Goal: Task Accomplishment & Management: Complete application form

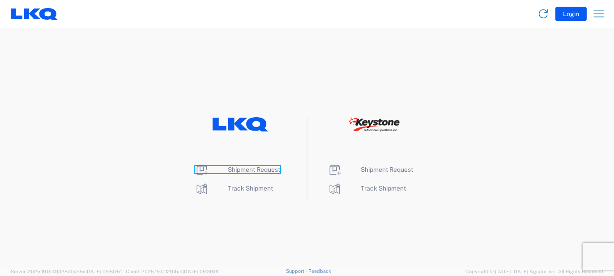
click at [201, 168] on icon at bounding box center [202, 170] width 14 height 14
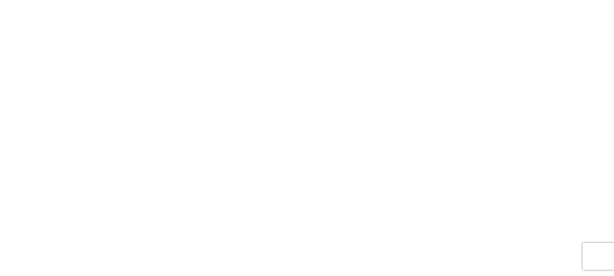
select select "FULL"
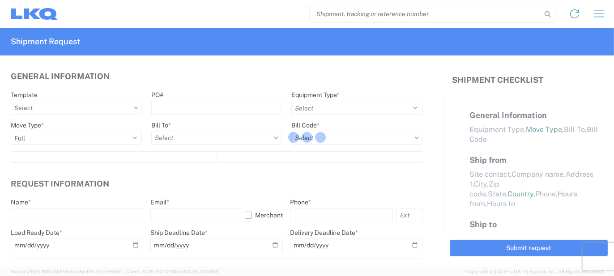
select select "LBS"
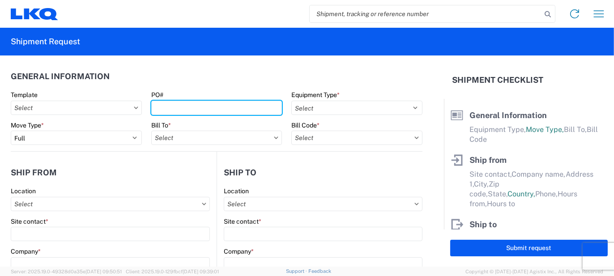
click at [203, 106] on input "PO#" at bounding box center [216, 108] width 131 height 14
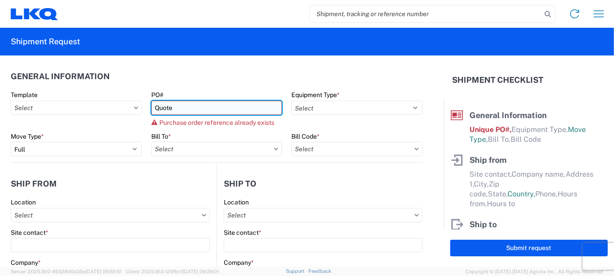
click at [203, 107] on input "Quote" at bounding box center [216, 108] width 131 height 14
click at [200, 106] on input "Quote Only" at bounding box center [216, 108] width 131 height 14
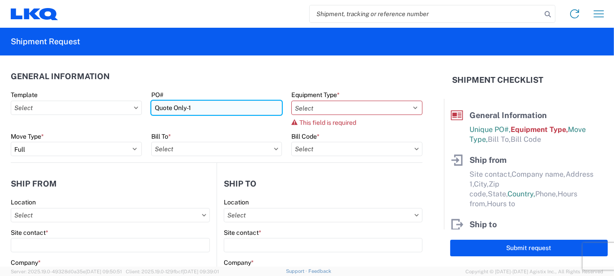
type input "Quote Only-1"
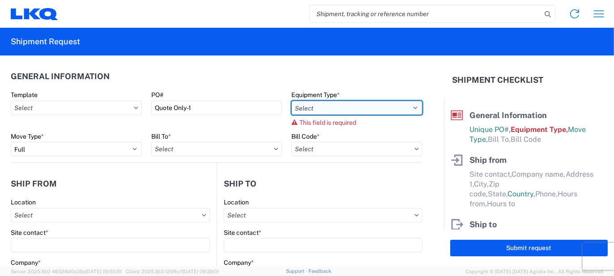
click at [410, 106] on select "Select 53’ Dry Van Flatbed Dropdeck (van) Lowboy (flatbed) Rail" at bounding box center [356, 108] width 131 height 14
select select "STDV"
click at [291, 101] on select "Select 53’ Dry Van Flatbed Dropdeck (van) Lowboy (flatbed) Rail" at bounding box center [356, 108] width 131 height 14
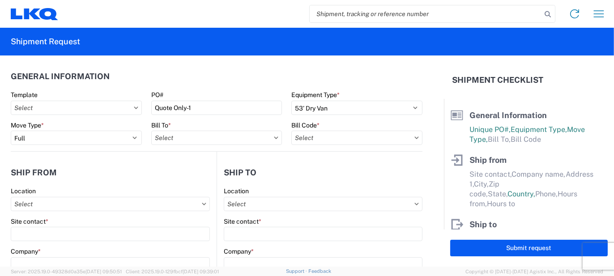
click at [274, 137] on icon at bounding box center [276, 137] width 4 height 3
click at [240, 139] on input "text" at bounding box center [216, 138] width 131 height 14
type input "1882"
click at [201, 176] on div "1882 - North American ATK Corporation" at bounding box center [229, 177] width 157 height 14
type input "1882 - North American ATK Corporation"
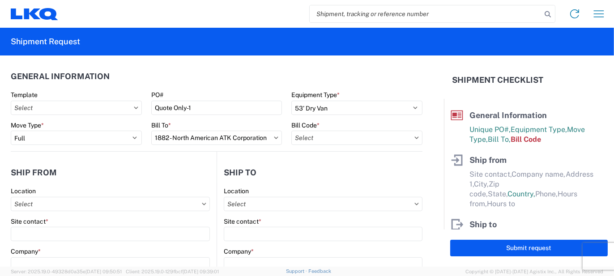
click at [415, 137] on icon at bounding box center [417, 137] width 4 height 2
click at [357, 140] on input "text" at bounding box center [356, 138] width 131 height 14
click at [358, 157] on input at bounding box center [367, 160] width 146 height 14
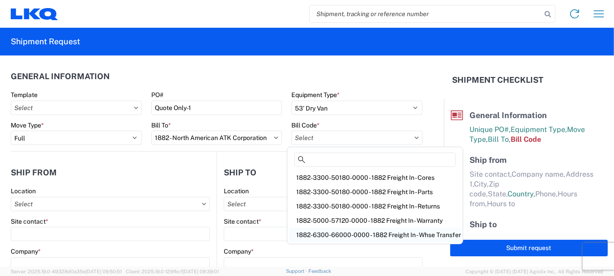
click at [384, 235] on div "1882-6300-66000-0000 - 1882 Freight In - Whse Transfer" at bounding box center [375, 235] width 172 height 14
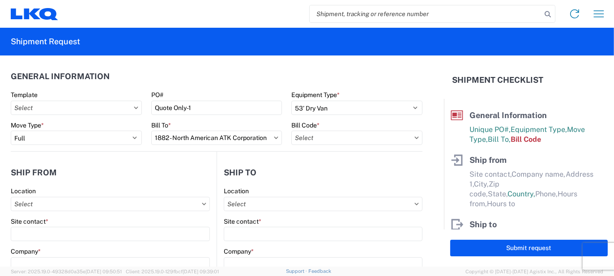
type input "1882-6300-66000-0000 - 1882 Freight In - Whse Transfer"
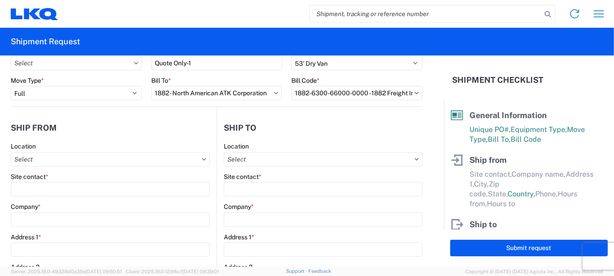
scroll to position [89, 0]
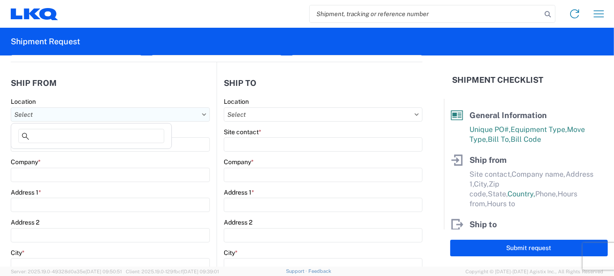
click at [40, 115] on input "text" at bounding box center [110, 114] width 199 height 14
click at [60, 136] on input at bounding box center [91, 136] width 146 height 14
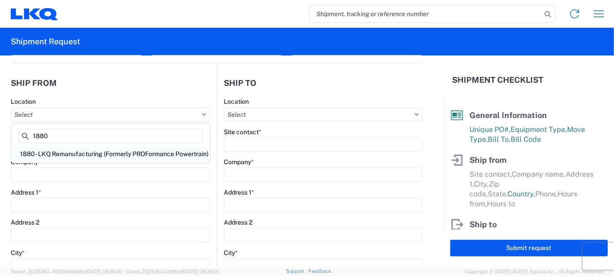
type input "1880"
click at [88, 154] on div "1880 - LKQ Remanufacturing (Formerly PROFormance Powertrain)" at bounding box center [111, 154] width 196 height 14
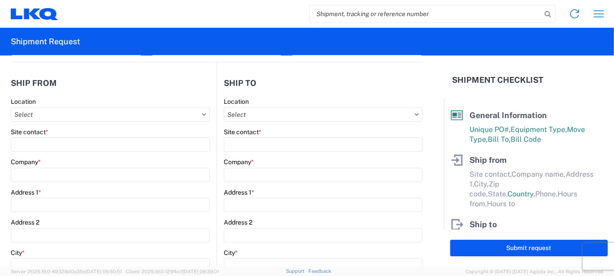
type input "1880 - LKQ Remanufacturing (Formerly PROFormance Powertrain)"
type input "LKQ Corporation"
type input "[STREET_ADDRESS]"
type input "[GEOGRAPHIC_DATA]"
type input "65803"
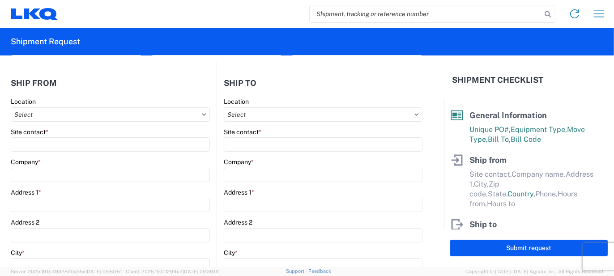
select select "MO"
select select "US"
type input "07:30"
type input "16:30"
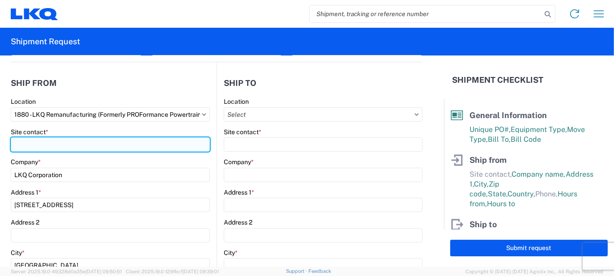
click at [39, 145] on input "Site contact *" at bounding box center [110, 144] width 199 height 14
type input "[PERSON_NAME]"
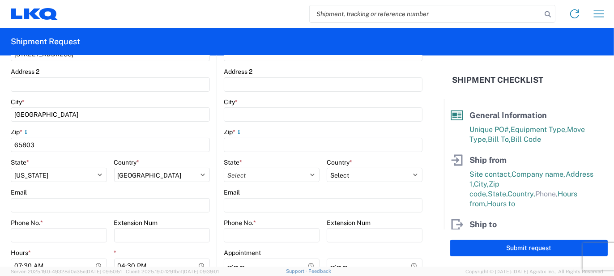
scroll to position [313, 0]
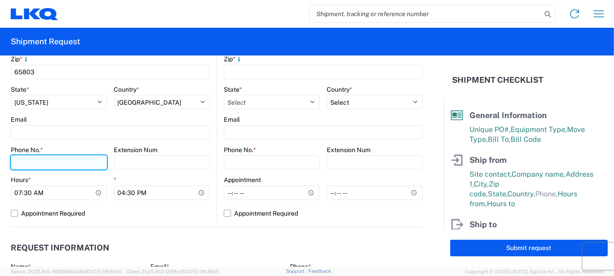
click at [45, 162] on input "Phone No. *" at bounding box center [59, 162] width 96 height 14
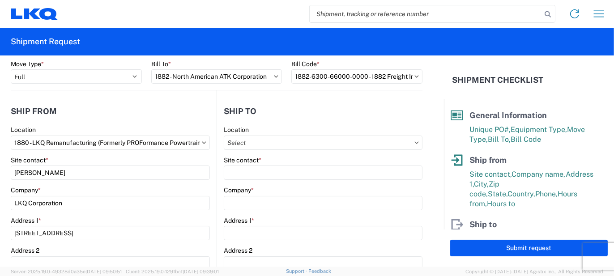
scroll to position [45, 0]
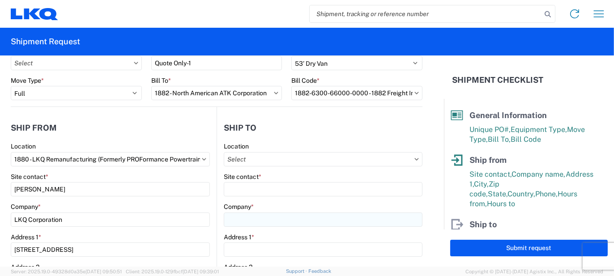
type input "[PHONE_NUMBER]"
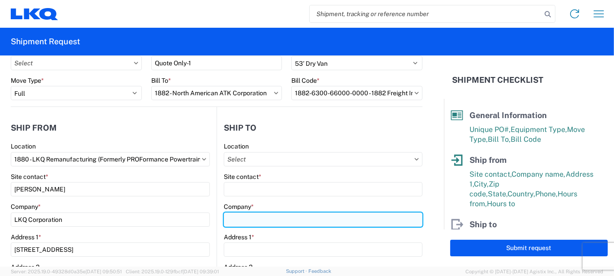
click at [262, 221] on input "Company *" at bounding box center [323, 220] width 199 height 14
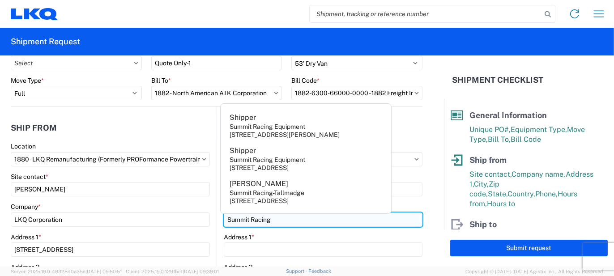
type input "Summit Racing"
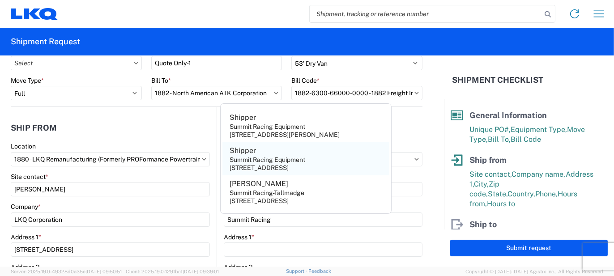
click at [258, 157] on div "Summit Racing Equipment" at bounding box center [268, 160] width 76 height 8
type input "Shipper"
type input "Summit Racing Equipment"
type input "[STREET_ADDRESS]"
type input "[GEOGRAPHIC_DATA]"
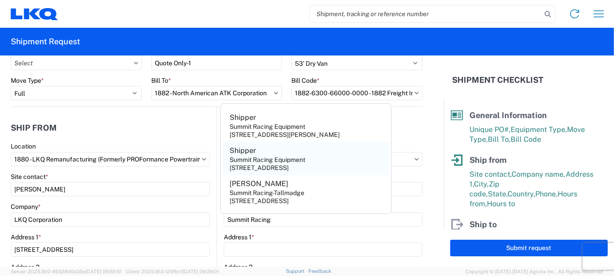
type input "76018"
select select "[GEOGRAPHIC_DATA]"
select select "US"
type input "[EMAIL_ADDRESS][DOMAIN_NAME]"
type input "[PHONE_NUMBER]"
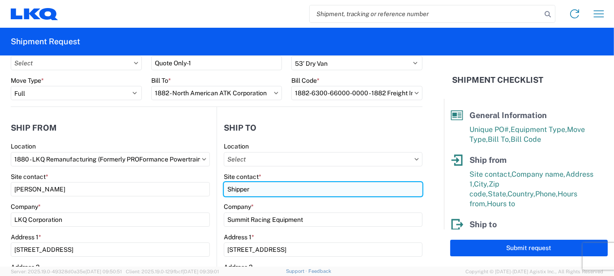
click at [258, 189] on input "Shipper" at bounding box center [323, 189] width 199 height 14
drag, startPoint x: 258, startPoint y: 189, endPoint x: 150, endPoint y: 187, distance: 107.8
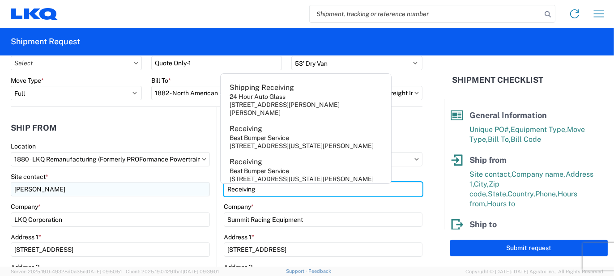
type input "Receiving"
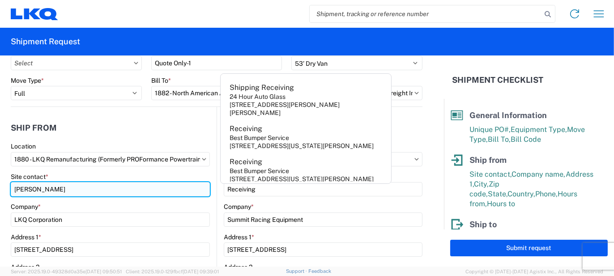
click at [197, 190] on input "[PERSON_NAME]" at bounding box center [110, 189] width 199 height 14
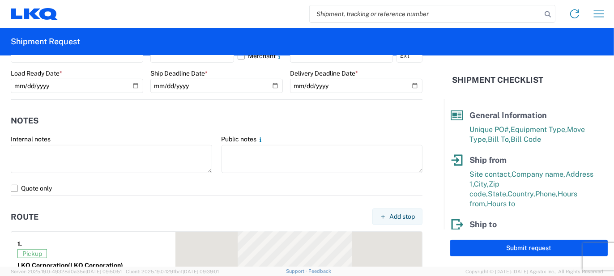
scroll to position [582, 0]
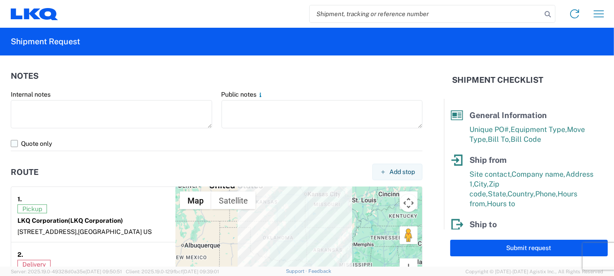
click at [17, 143] on label "Quote only" at bounding box center [217, 143] width 412 height 14
click at [0, 0] on input "Quote only" at bounding box center [0, 0] width 0 height 0
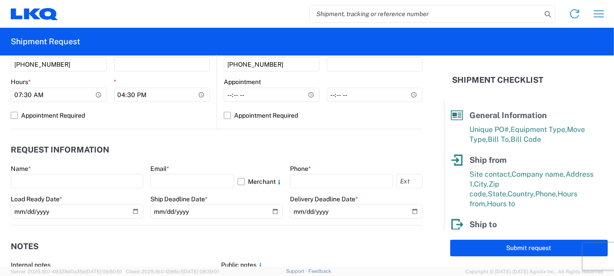
scroll to position [403, 0]
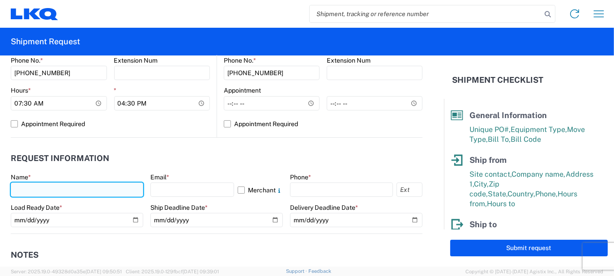
click at [25, 190] on input "text" at bounding box center [77, 190] width 132 height 14
type input "[PERSON_NAME]"
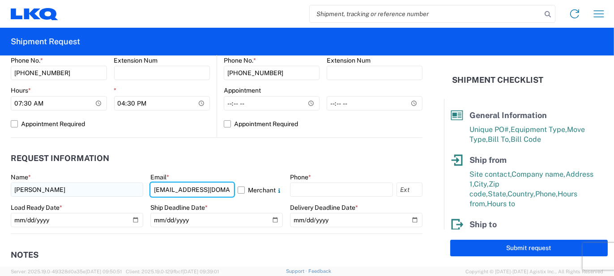
type input "[EMAIL_ADDRESS][DOMAIN_NAME]"
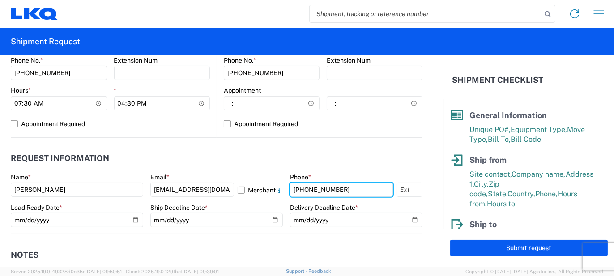
type input "[PHONE_NUMBER]"
click at [202, 157] on header "Request Information" at bounding box center [217, 159] width 412 height 20
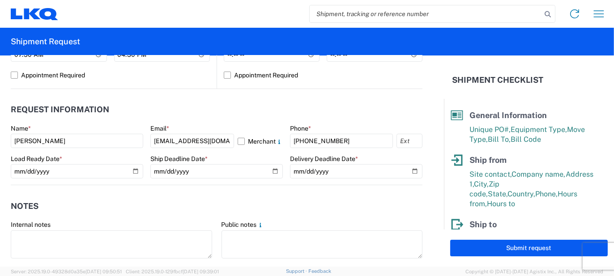
scroll to position [492, 0]
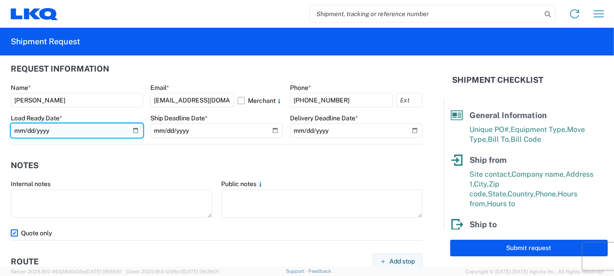
click at [132, 130] on input "date" at bounding box center [77, 130] width 132 height 14
type input "[DATE]"
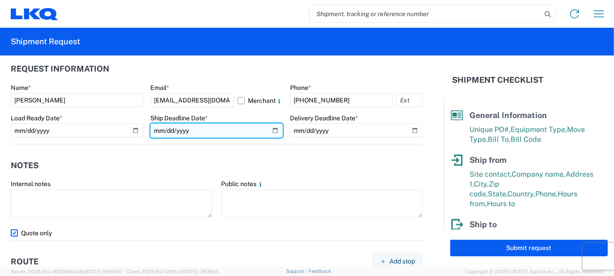
click at [273, 129] on input "date" at bounding box center [216, 130] width 132 height 14
type input "[DATE]"
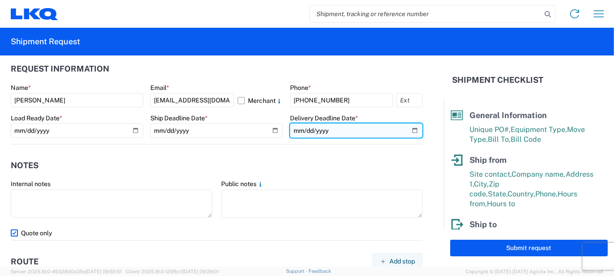
click at [406, 128] on input "date" at bounding box center [356, 130] width 132 height 14
type input "[DATE]"
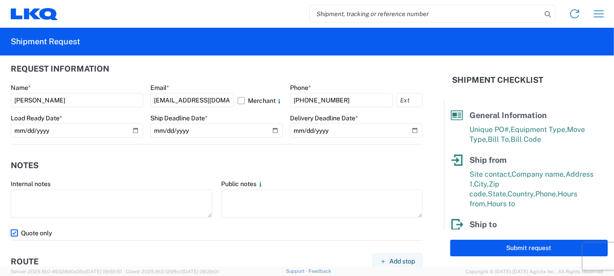
click at [184, 160] on header "Notes" at bounding box center [217, 165] width 412 height 20
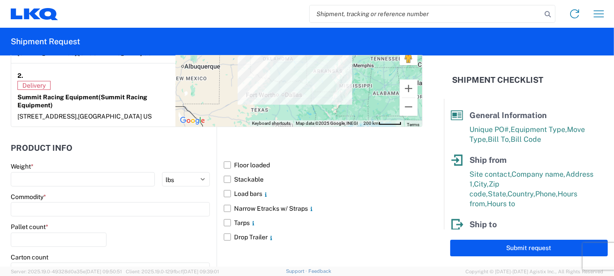
scroll to position [805, 0]
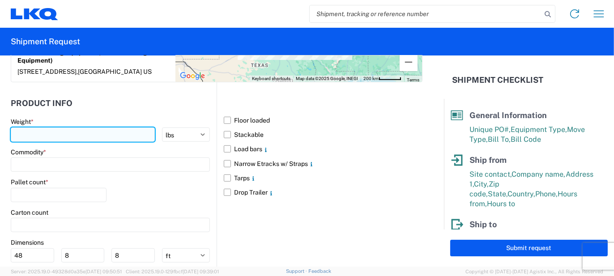
click at [33, 142] on input "number" at bounding box center [83, 135] width 144 height 14
type input "40000"
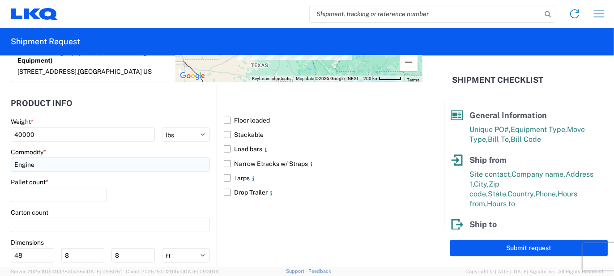
click at [47, 172] on input "Engine" at bounding box center [110, 164] width 199 height 14
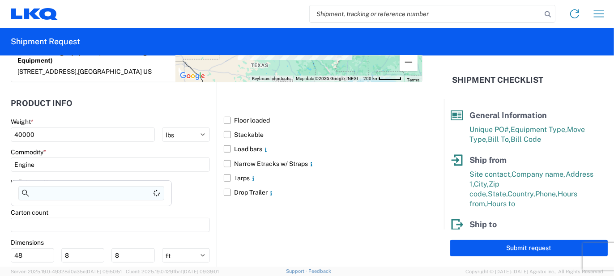
click at [50, 192] on input at bounding box center [91, 193] width 146 height 14
click at [49, 172] on input "Engine" at bounding box center [110, 164] width 199 height 14
click at [35, 172] on input "Engine" at bounding box center [110, 164] width 199 height 14
click at [46, 194] on input at bounding box center [91, 193] width 146 height 14
click at [69, 221] on agx-block-ui "Home Shipment request Shipment tracking Shipment Request General Information Te…" at bounding box center [307, 138] width 614 height 276
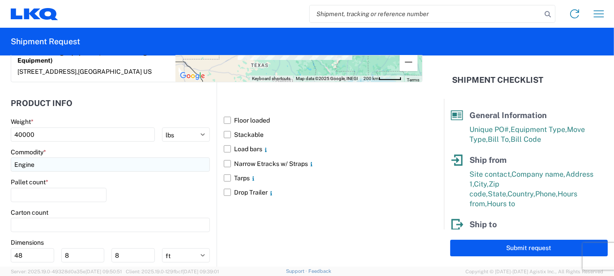
click at [41, 172] on input "Engine" at bounding box center [110, 164] width 199 height 14
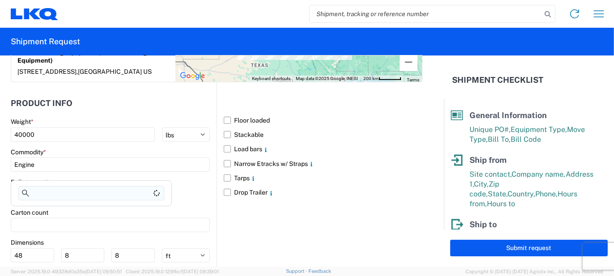
click at [46, 193] on input at bounding box center [91, 193] width 146 height 14
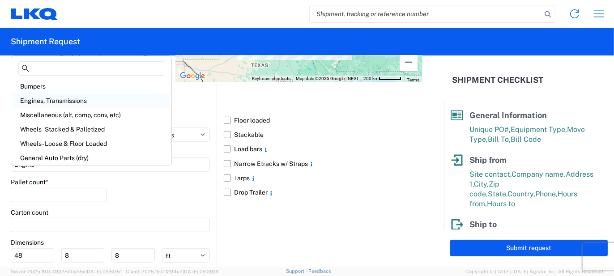
click at [58, 102] on div "Engines, Transmissions" at bounding box center [91, 101] width 157 height 14
type input "Engines, Transmissions"
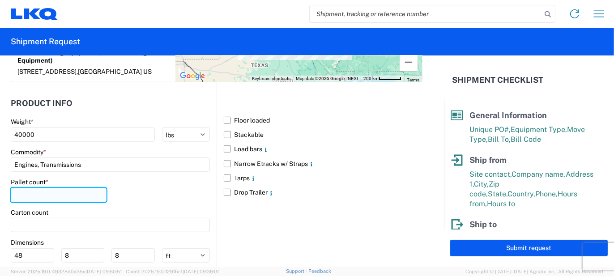
click at [31, 199] on input "number" at bounding box center [59, 195] width 96 height 14
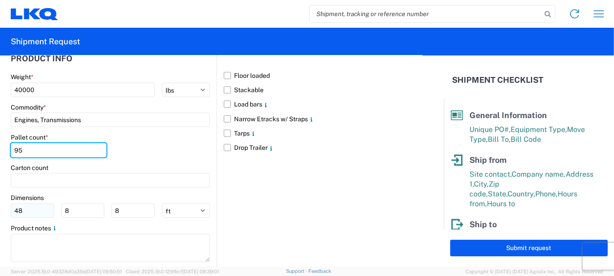
type input "95"
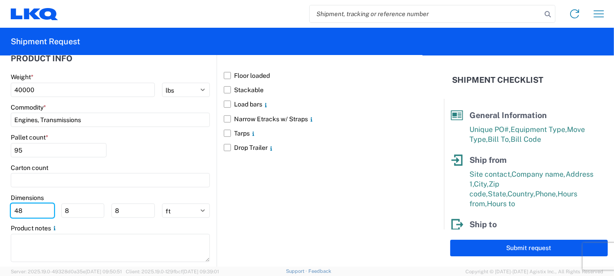
drag, startPoint x: 37, startPoint y: 220, endPoint x: 0, endPoint y: 209, distance: 38.1
click at [0, 209] on form "General Information Template PO# Quote Only-1 Equipment Type * Select 53’ Dry V…" at bounding box center [222, 160] width 444 height 211
type input "53"
click at [212, 196] on main "Weight * 40000 kgs lbs Commodity * Engines, Transmissions Pallet count * 95 Car…" at bounding box center [114, 171] width 206 height 197
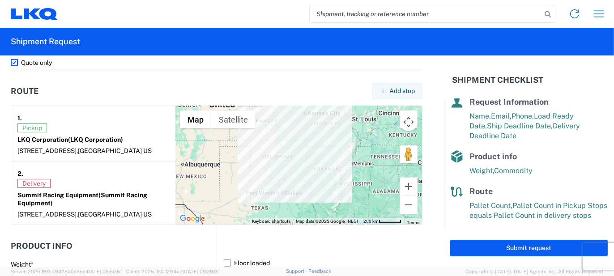
scroll to position [607, 0]
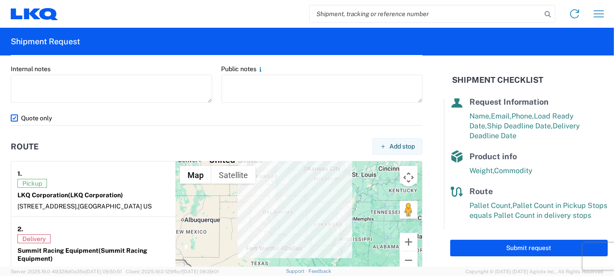
drag, startPoint x: 480, startPoint y: 247, endPoint x: 489, endPoint y: 247, distance: 9.4
click at [480, 247] on button "Submit request" at bounding box center [528, 248] width 157 height 17
select select "US"
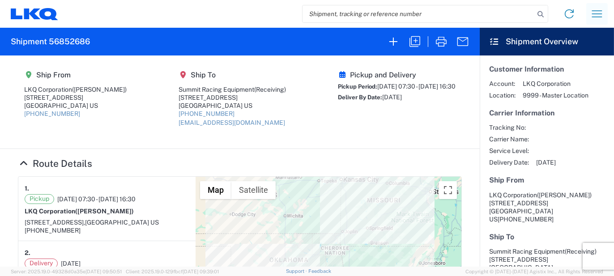
click at [593, 16] on icon "button" at bounding box center [597, 14] width 14 height 14
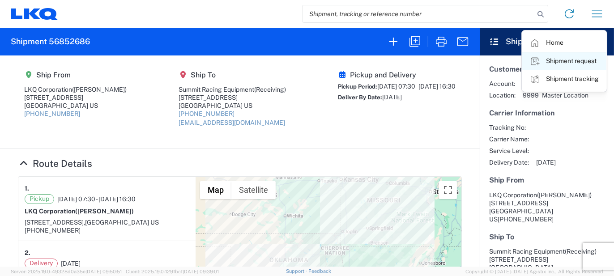
click at [554, 62] on link "Shipment request" at bounding box center [564, 61] width 84 height 18
select select "FULL"
select select "US"
select select "LBS"
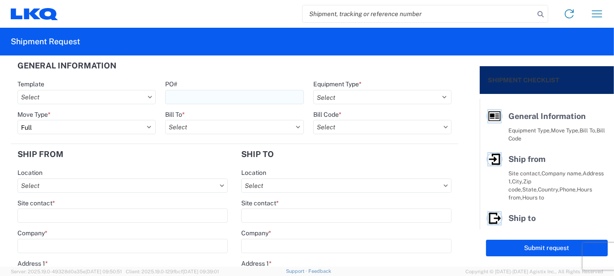
click at [191, 94] on input "PO#" at bounding box center [234, 97] width 138 height 14
click at [213, 98] on input "Quote Only-1" at bounding box center [234, 97] width 138 height 14
type input "Quote Only-2"
click at [435, 98] on select "Select 53’ Dry Van Flatbed Dropdeck (van) Lowboy (flatbed) Rail" at bounding box center [382, 97] width 138 height 14
select select "STDV"
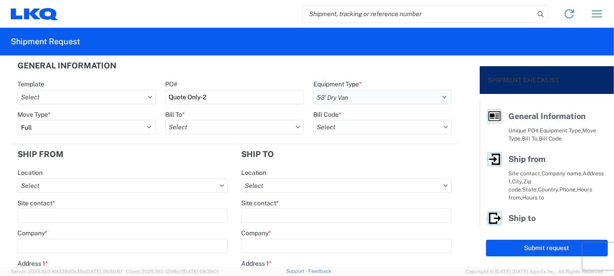
click at [313, 90] on select "Select 53’ Dry Van Flatbed Dropdeck (van) Lowboy (flatbed) Rail" at bounding box center [382, 97] width 138 height 14
click at [200, 129] on input "text" at bounding box center [234, 127] width 138 height 14
click at [207, 148] on input at bounding box center [243, 149] width 146 height 14
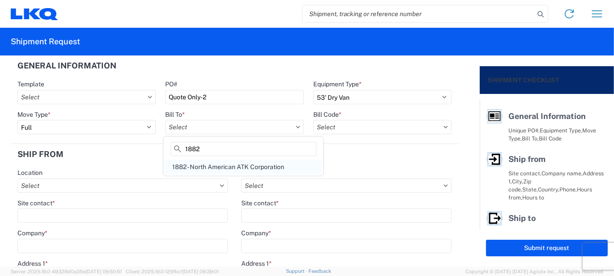
type input "1882"
click at [235, 167] on div "1882 - North American ATK Corporation" at bounding box center [243, 167] width 157 height 14
type input "1882 - North American ATK Corporation"
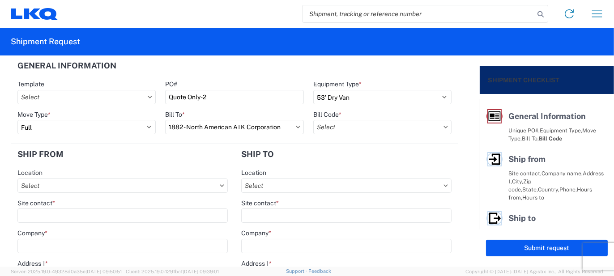
click at [443, 126] on icon at bounding box center [445, 127] width 4 height 3
click at [371, 127] on input "text" at bounding box center [382, 127] width 138 height 14
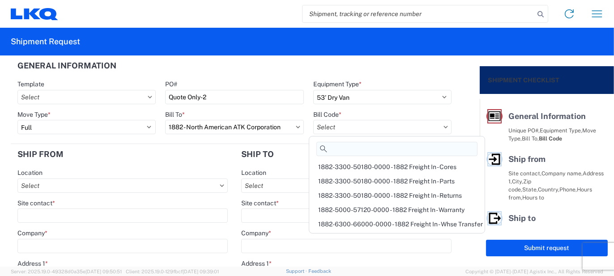
click at [359, 147] on input at bounding box center [396, 149] width 161 height 14
click at [396, 220] on div "1882-6300-66000-0000 - 1882 Freight In - Whse Transfer" at bounding box center [397, 224] width 172 height 14
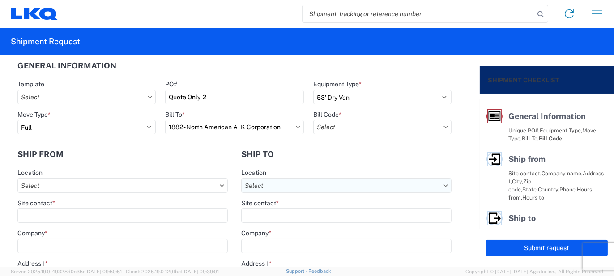
type input "1882-6300-66000-0000 - 1882 Freight In - Whse Transfer"
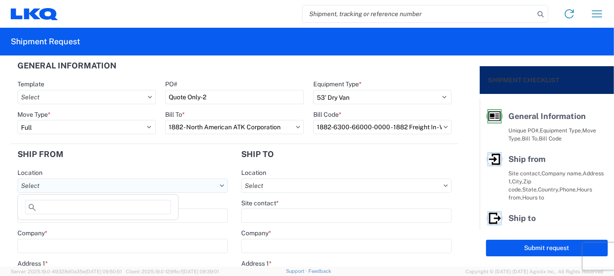
click at [41, 183] on input "text" at bounding box center [122, 186] width 210 height 14
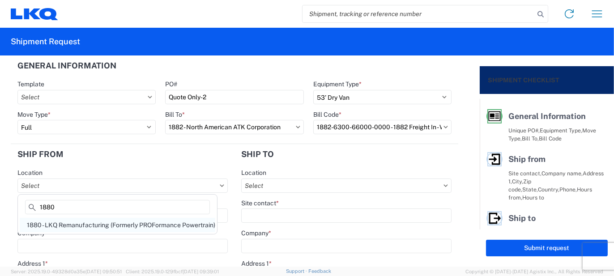
type input "1880"
click at [75, 225] on div "1880 - LKQ Remanufacturing (Formerly PROFormance Powertrain)" at bounding box center [118, 225] width 196 height 14
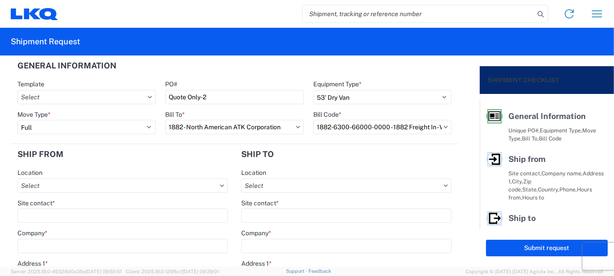
type input "1880 - LKQ Remanufacturing (Formerly PROFormance Powertrain)"
type input "LKQ Corporation"
type input "[STREET_ADDRESS]"
type input "[GEOGRAPHIC_DATA]"
type input "65803"
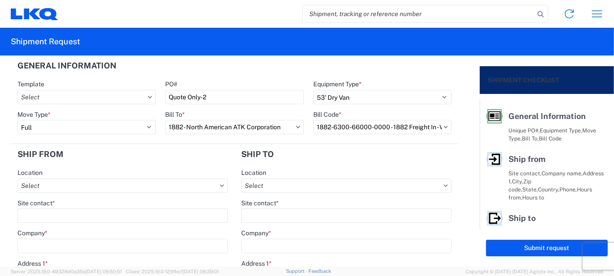
select select "MO"
type input "07:30"
type input "16:30"
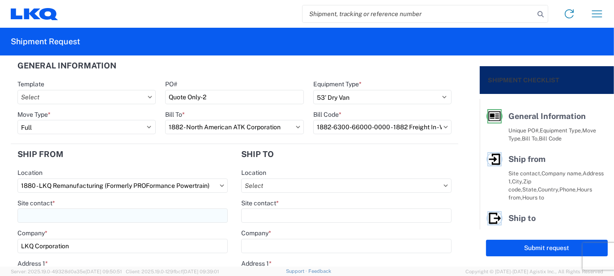
click at [47, 216] on input "Site contact *" at bounding box center [122, 215] width 210 height 14
type input "[PERSON_NAME]"
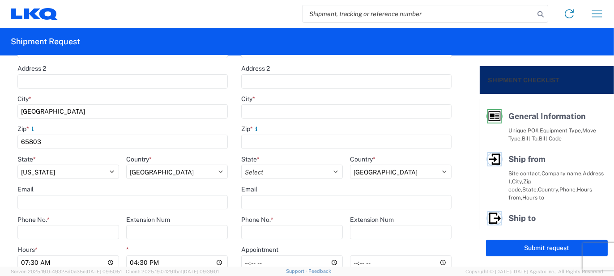
scroll to position [268, 0]
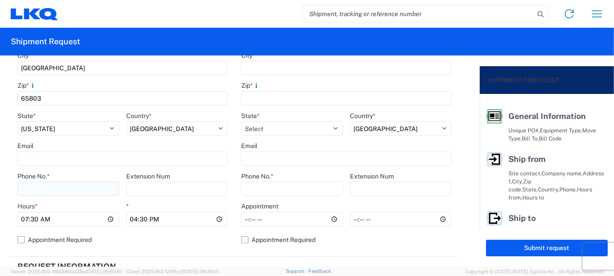
click at [47, 190] on input "Phone No. *" at bounding box center [68, 189] width 102 height 14
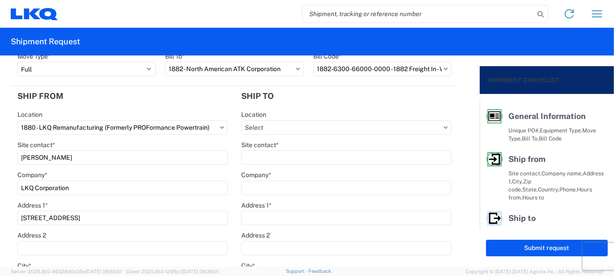
scroll to position [45, 0]
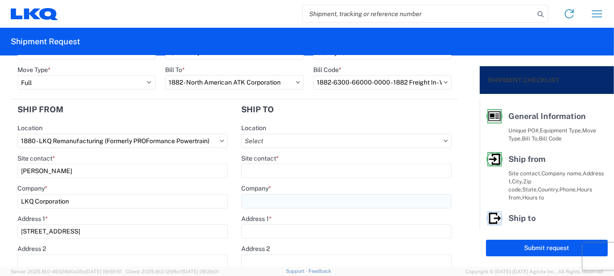
type input "[PHONE_NUMBER]"
click at [265, 202] on input "Company *" at bounding box center [346, 201] width 210 height 14
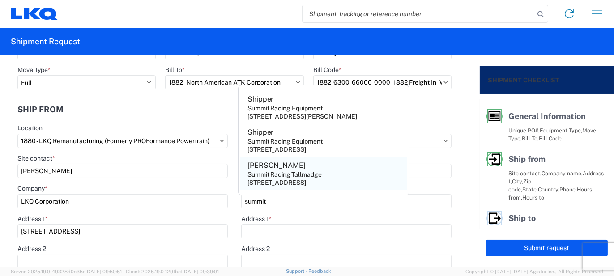
type input "summit"
click at [266, 171] on div "Summit Racing-Tallmadge" at bounding box center [284, 174] width 75 height 8
type input "[PERSON_NAME]"
type input "Summit Racing-Tallmadge"
type input "[STREET_ADDRESS]"
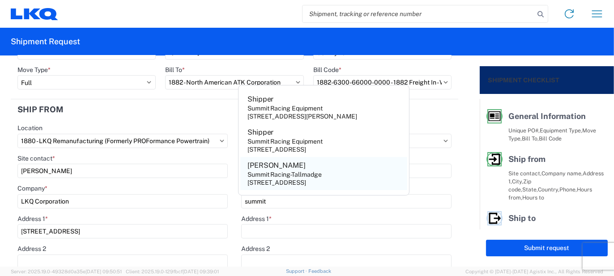
type input "Tallmadge"
type input "44278"
select select "OH"
type input "[PHONE_NUMBER]"
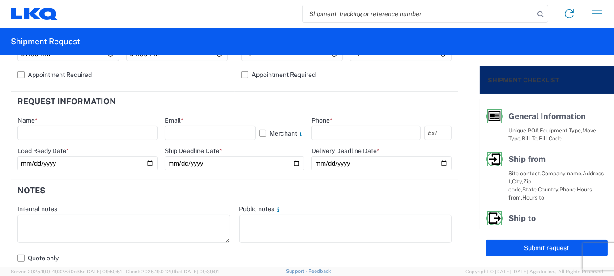
scroll to position [447, 0]
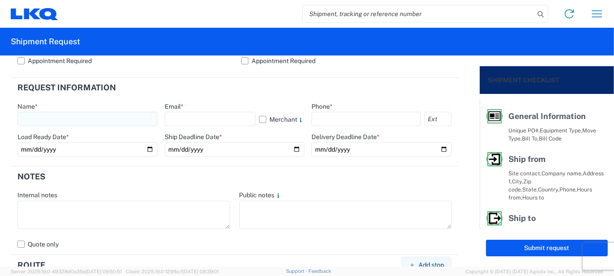
click at [47, 118] on input "text" at bounding box center [87, 119] width 140 height 14
type input "[PERSON_NAME]"
type input "[EMAIL_ADDRESS][DOMAIN_NAME]"
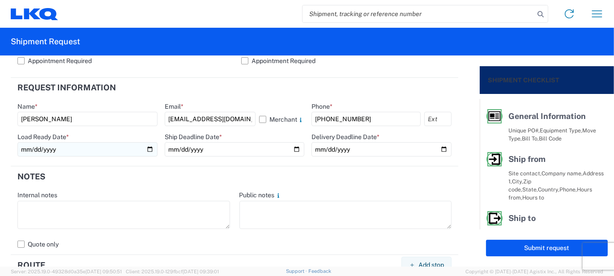
type input "[PHONE_NUMBER]"
click at [148, 150] on input "date" at bounding box center [87, 149] width 140 height 14
type input "[DATE]"
click at [296, 150] on input "date" at bounding box center [235, 149] width 140 height 14
type input "[DATE]"
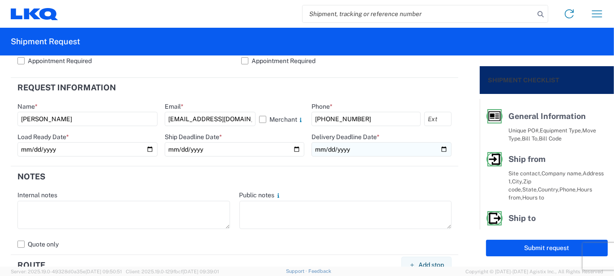
click at [438, 148] on input "date" at bounding box center [381, 149] width 140 height 14
type input "[DATE]"
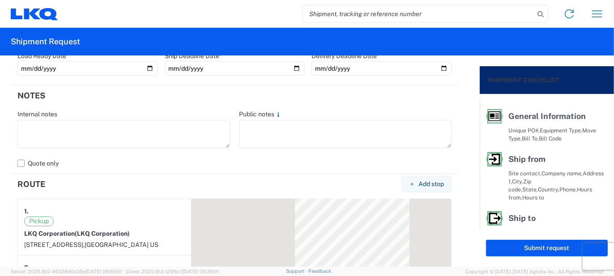
scroll to position [537, 0]
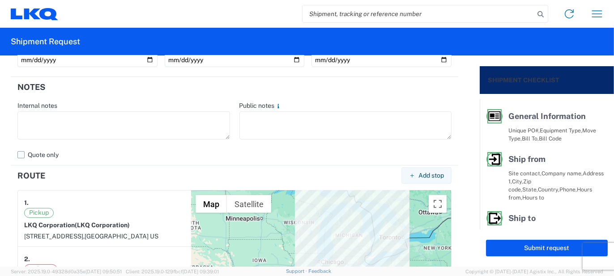
drag, startPoint x: 21, startPoint y: 154, endPoint x: 64, endPoint y: 156, distance: 42.5
click at [22, 154] on label "Quote only" at bounding box center [234, 155] width 434 height 14
click at [0, 0] on input "Quote only" at bounding box center [0, 0] width 0 height 0
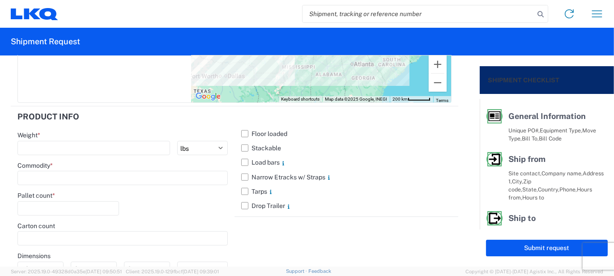
scroll to position [895, 0]
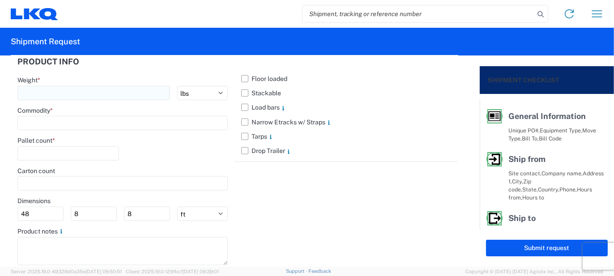
click at [36, 90] on input "number" at bounding box center [93, 93] width 153 height 14
type input "40000"
click at [43, 119] on input at bounding box center [122, 123] width 210 height 14
click at [59, 147] on input at bounding box center [98, 144] width 146 height 14
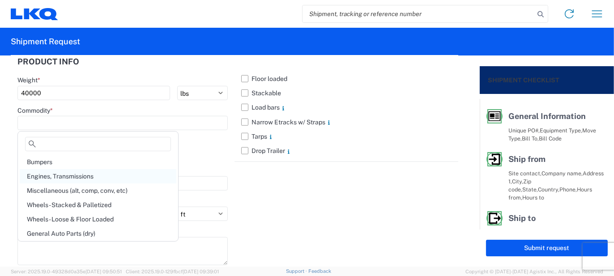
click at [60, 175] on div "Engines, Transmissions" at bounding box center [98, 176] width 157 height 14
type input "Engines, Transmissions"
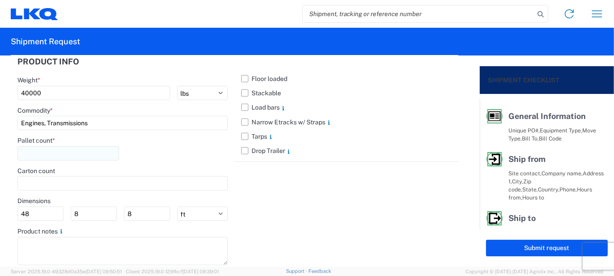
click at [35, 153] on input "number" at bounding box center [68, 153] width 102 height 14
type input "95"
drag, startPoint x: 38, startPoint y: 213, endPoint x: 0, endPoint y: 200, distance: 40.0
click at [0, 200] on form "General Information Template PO# Quote Only-2 Equipment Type * Select 53’ Dry V…" at bounding box center [240, 160] width 480 height 211
type input "53"
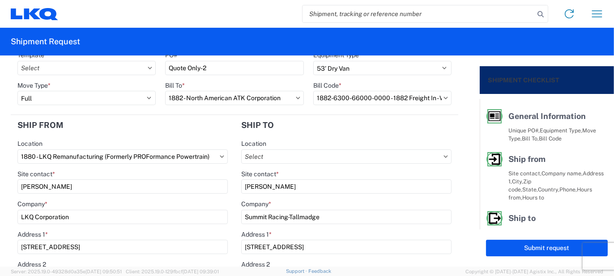
scroll to position [0, 0]
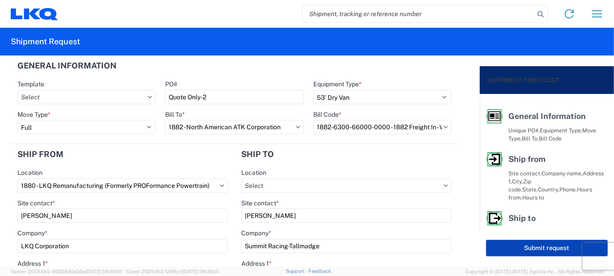
click at [527, 250] on button "Submit request" at bounding box center [547, 248] width 122 height 17
select select "US"
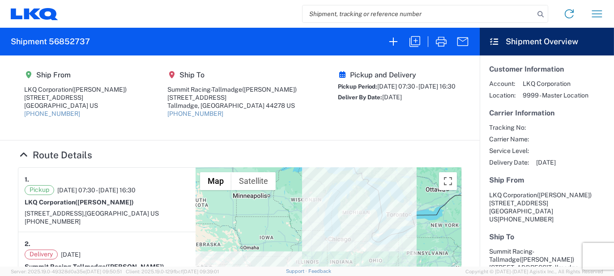
click at [159, 153] on h4 "Route Details" at bounding box center [240, 154] width 444 height 11
